Goal: Information Seeking & Learning: Find specific fact

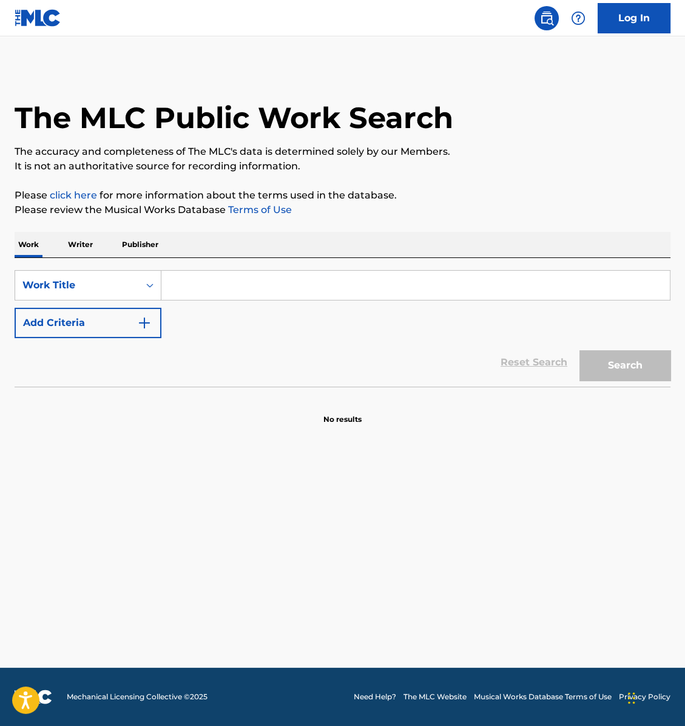
click at [251, 292] on input "Search Form" at bounding box center [415, 285] width 509 height 29
paste input "[PERSON_NAME]"
click at [121, 284] on div "Work Title" at bounding box center [76, 285] width 109 height 15
click at [282, 294] on input "[PERSON_NAME]" at bounding box center [415, 285] width 509 height 29
paste input "[PERSON_NAME] [PERSON_NAME]"
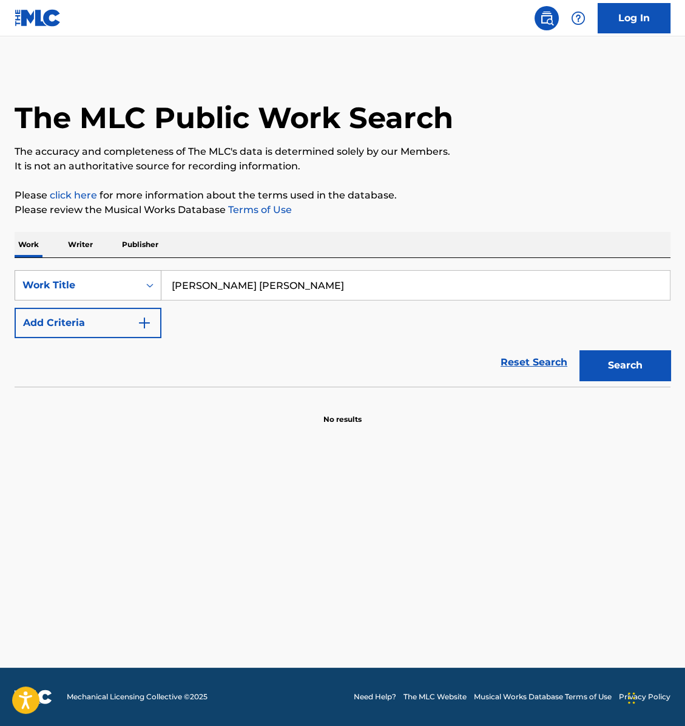
type input "[PERSON_NAME] [PERSON_NAME]"
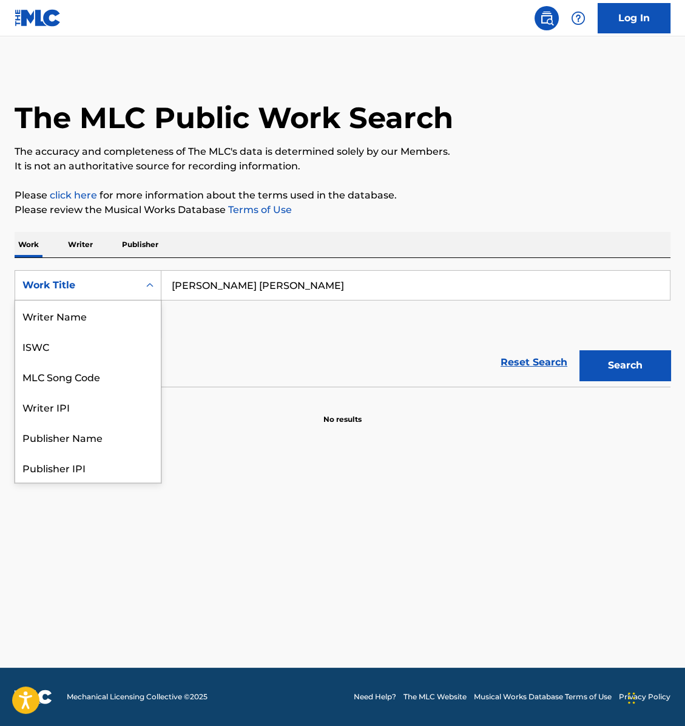
click at [129, 282] on div "Work Title" at bounding box center [76, 285] width 109 height 15
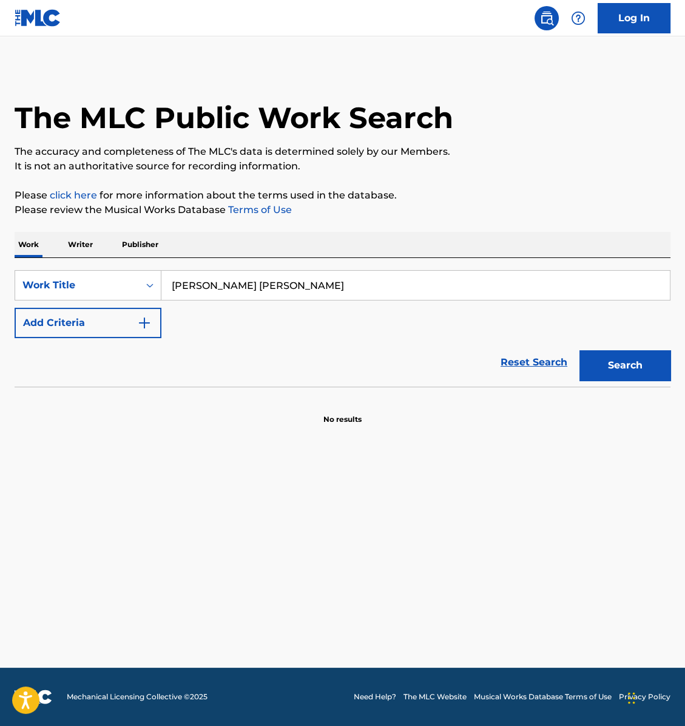
click at [83, 247] on p "Writer" at bounding box center [80, 244] width 32 height 25
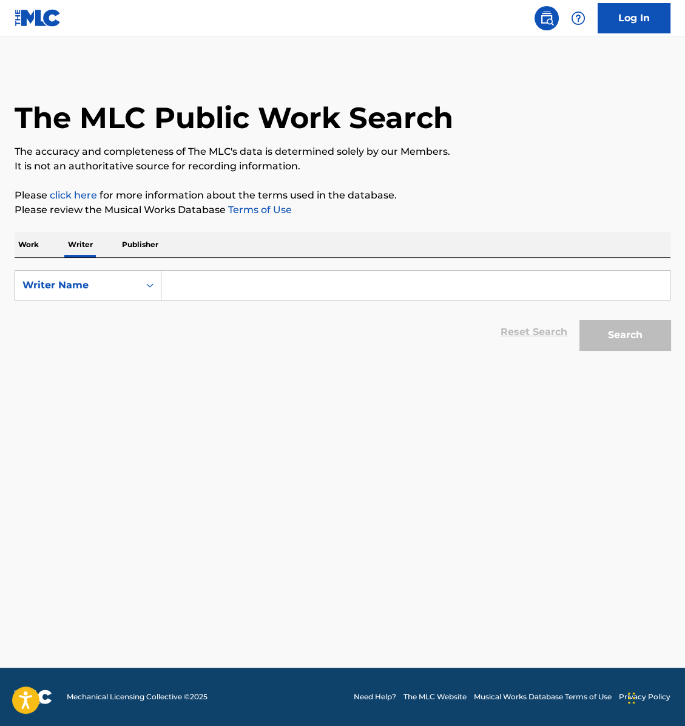
click at [22, 243] on p "Work" at bounding box center [29, 244] width 28 height 25
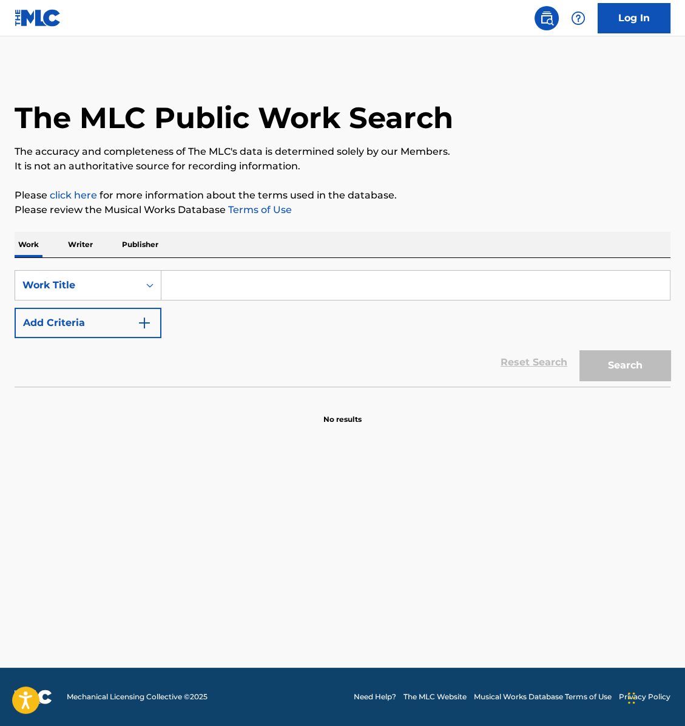
click at [214, 286] on input "Search Form" at bounding box center [415, 285] width 509 height 29
paste input "The Battle Is the Lord’s"
type input "The Battle Is the Lords"
click at [580, 350] on button "Search" at bounding box center [625, 365] width 91 height 30
